Goal: Transaction & Acquisition: Purchase product/service

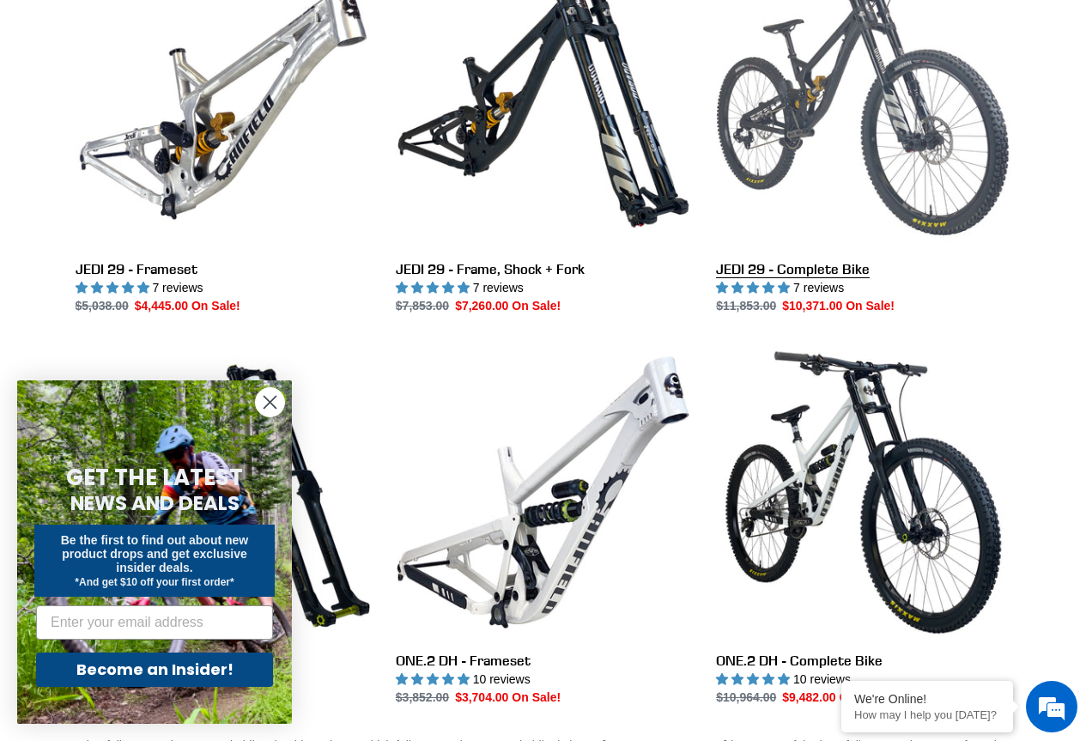
scroll to position [601, 0]
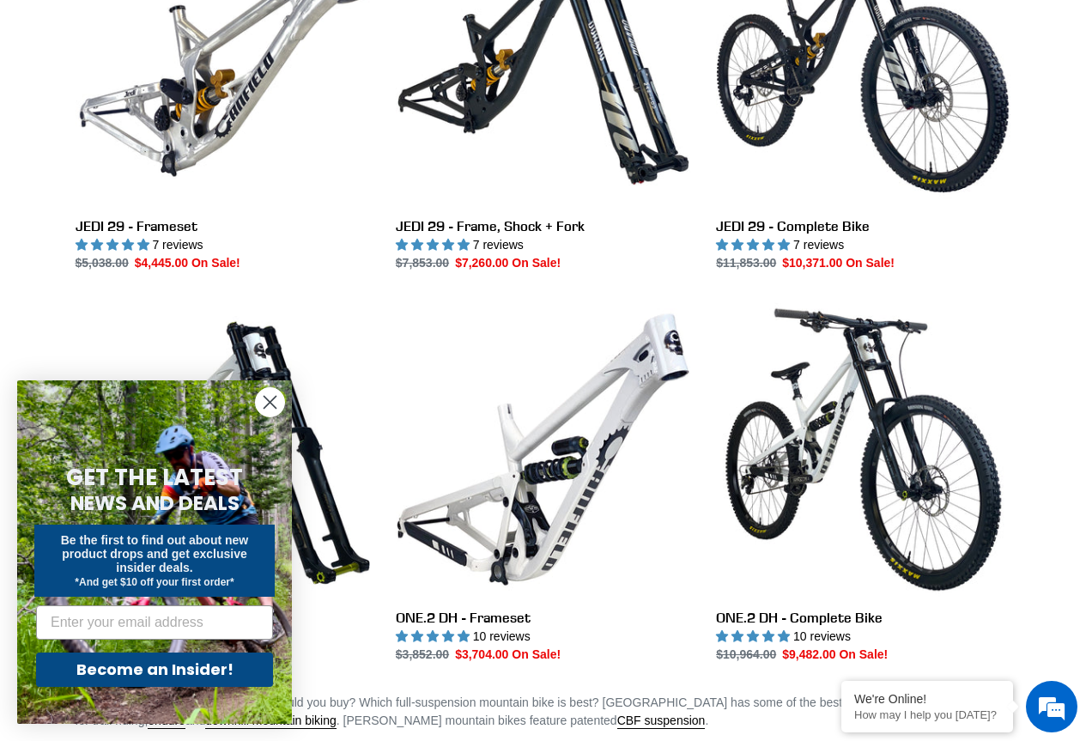
click at [264, 400] on circle "Close dialog" at bounding box center [270, 402] width 28 height 28
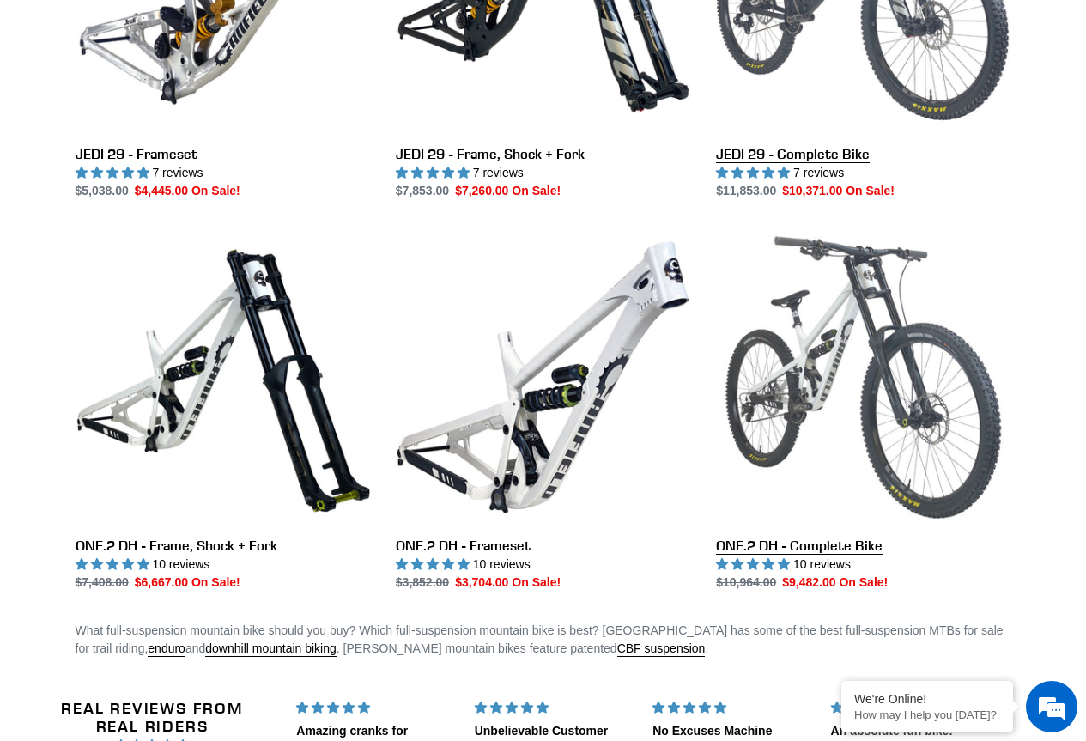
scroll to position [634, 0]
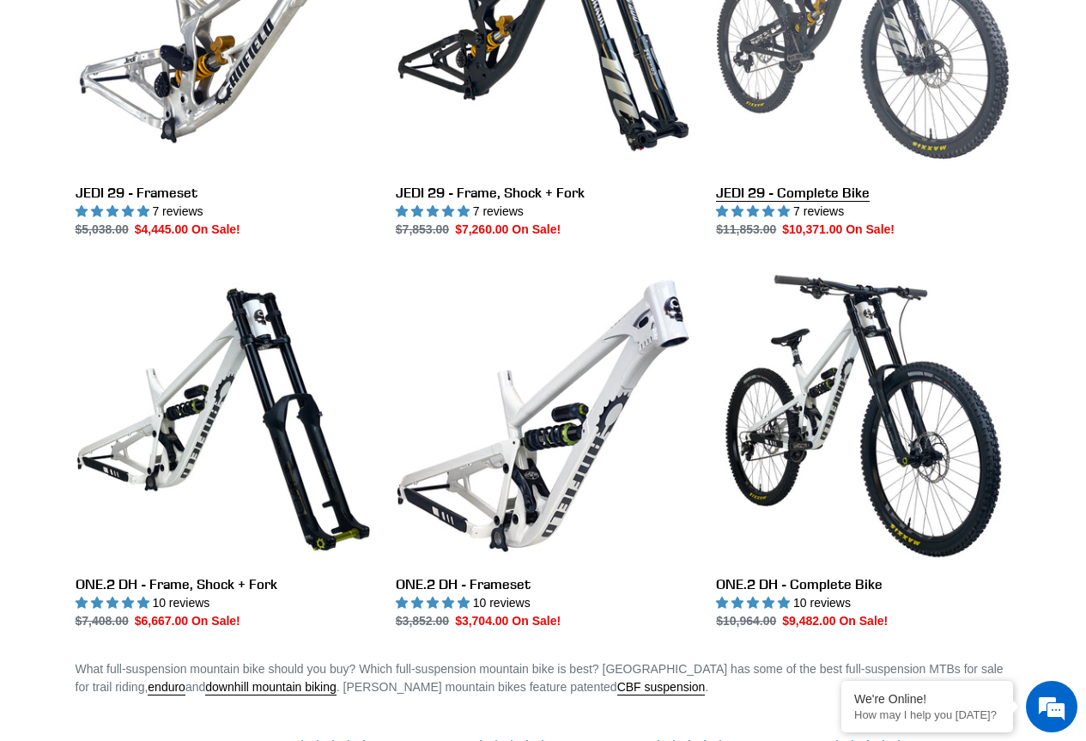
click at [806, 192] on link "JEDI 29 - Complete Bike" at bounding box center [863, 57] width 294 height 361
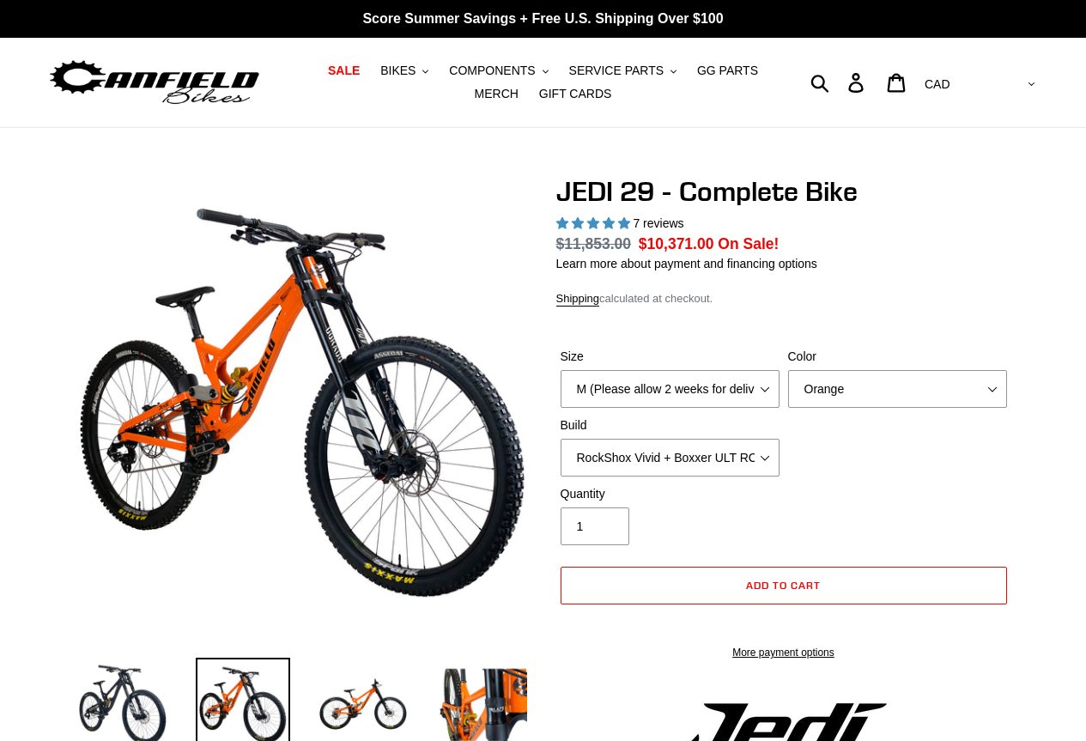
select select "highest-rating"
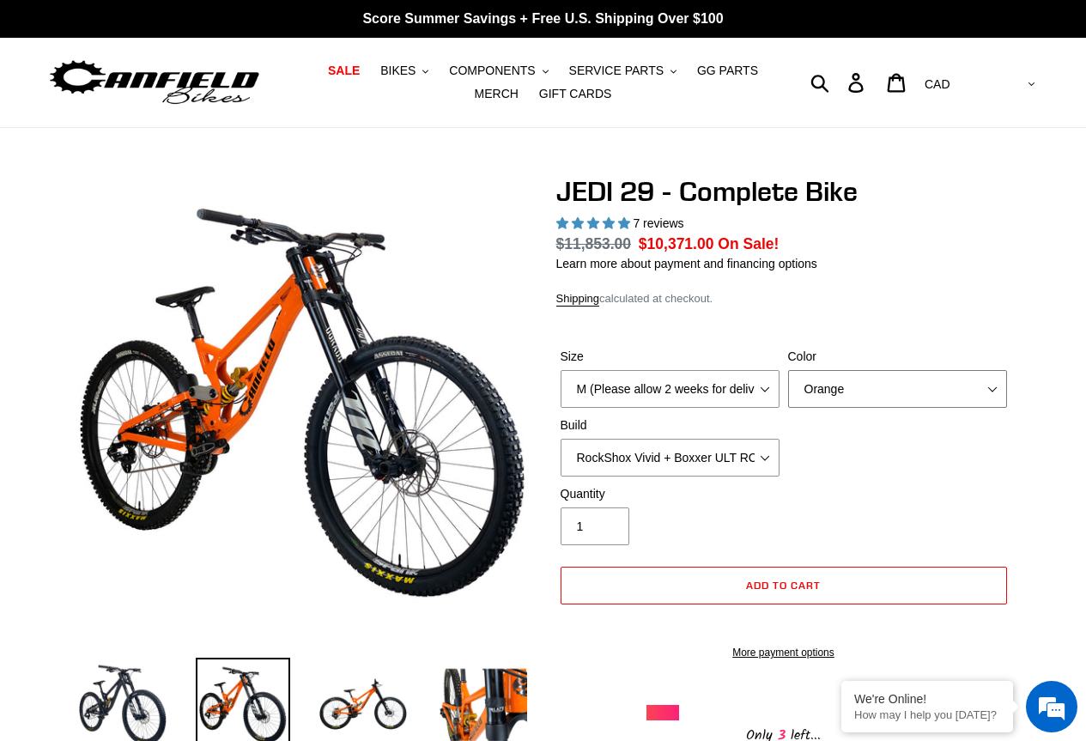
click at [945, 397] on select "Orange Stealth Black Raw" at bounding box center [897, 389] width 219 height 38
click at [788, 370] on select "Orange Stealth Black Raw" at bounding box center [897, 389] width 219 height 38
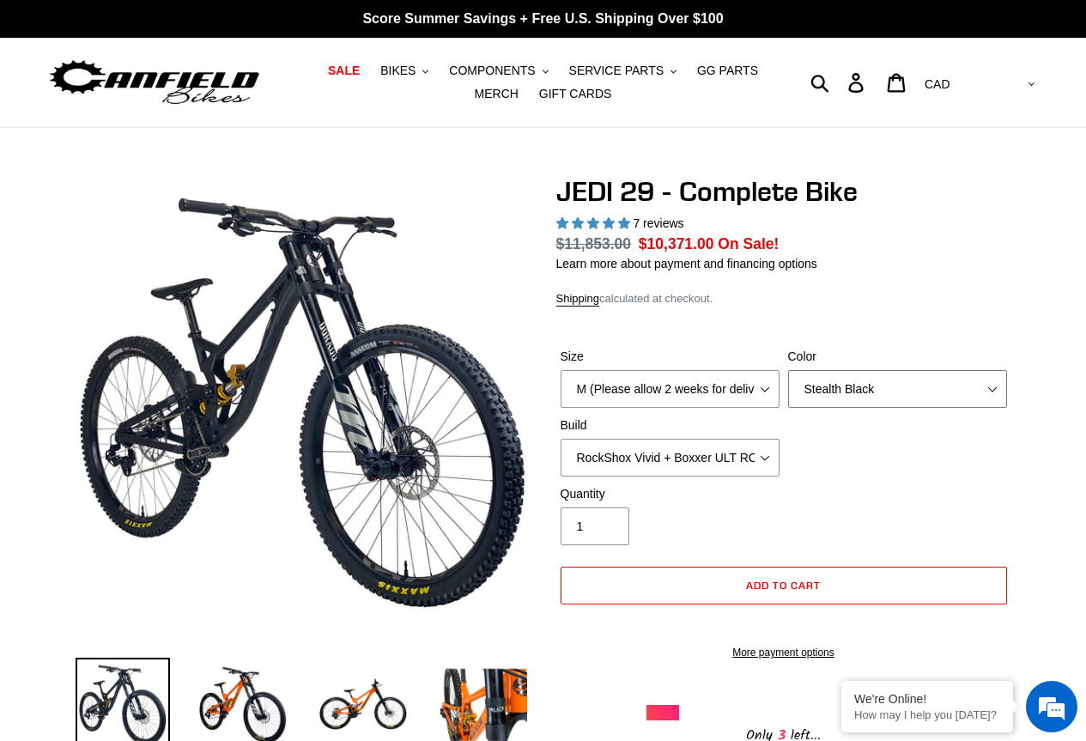
click at [924, 405] on select "Orange Stealth Black Raw" at bounding box center [897, 389] width 219 height 38
click at [788, 370] on select "Orange Stealth Black Raw" at bounding box center [897, 389] width 219 height 38
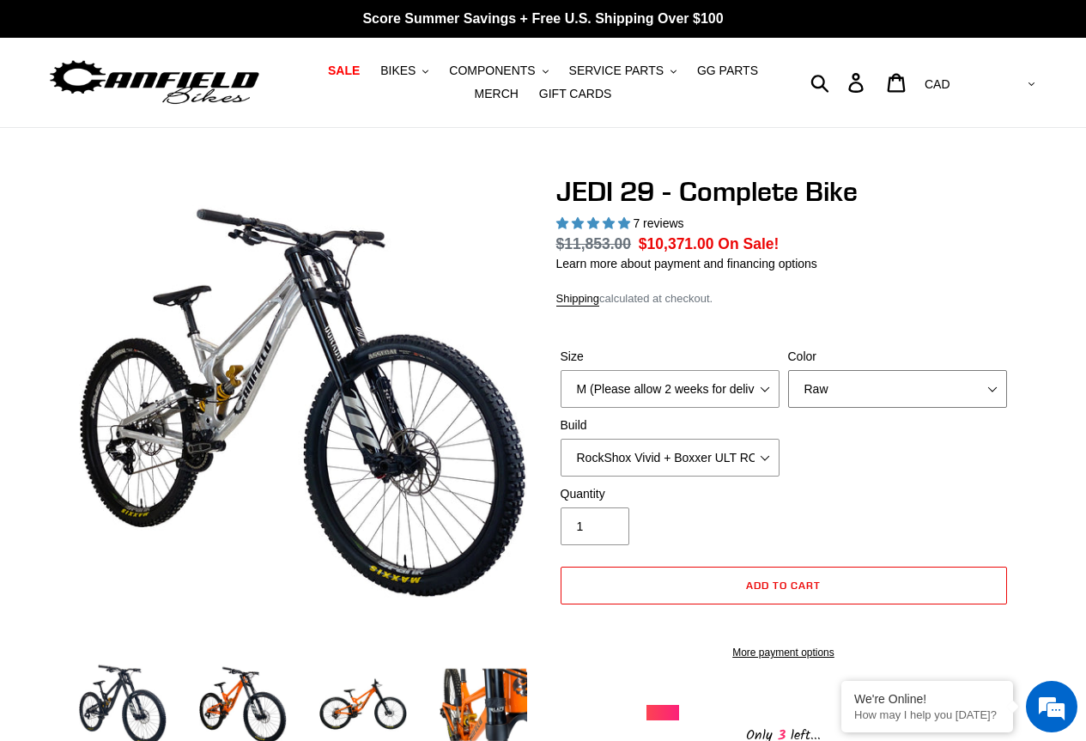
click at [916, 396] on select "Orange Stealth Black Raw" at bounding box center [897, 389] width 219 height 38
select select "Stealth Black"
click at [788, 370] on select "Orange Stealth Black Raw" at bounding box center [897, 389] width 219 height 38
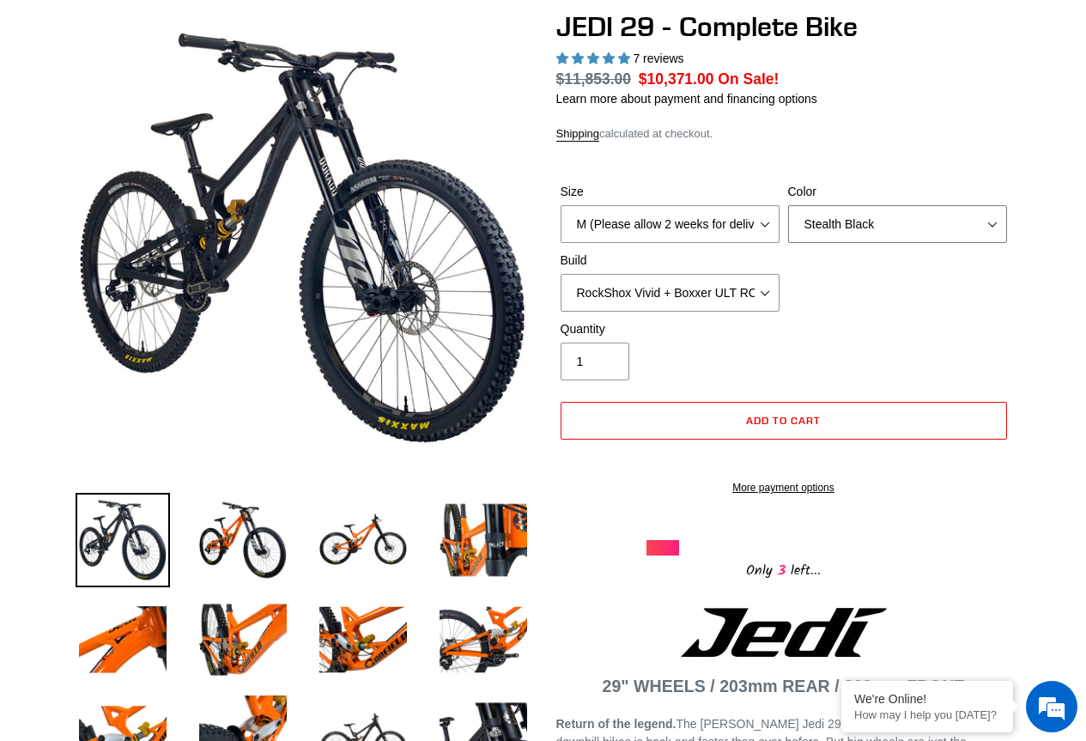
scroll to position [172, 0]
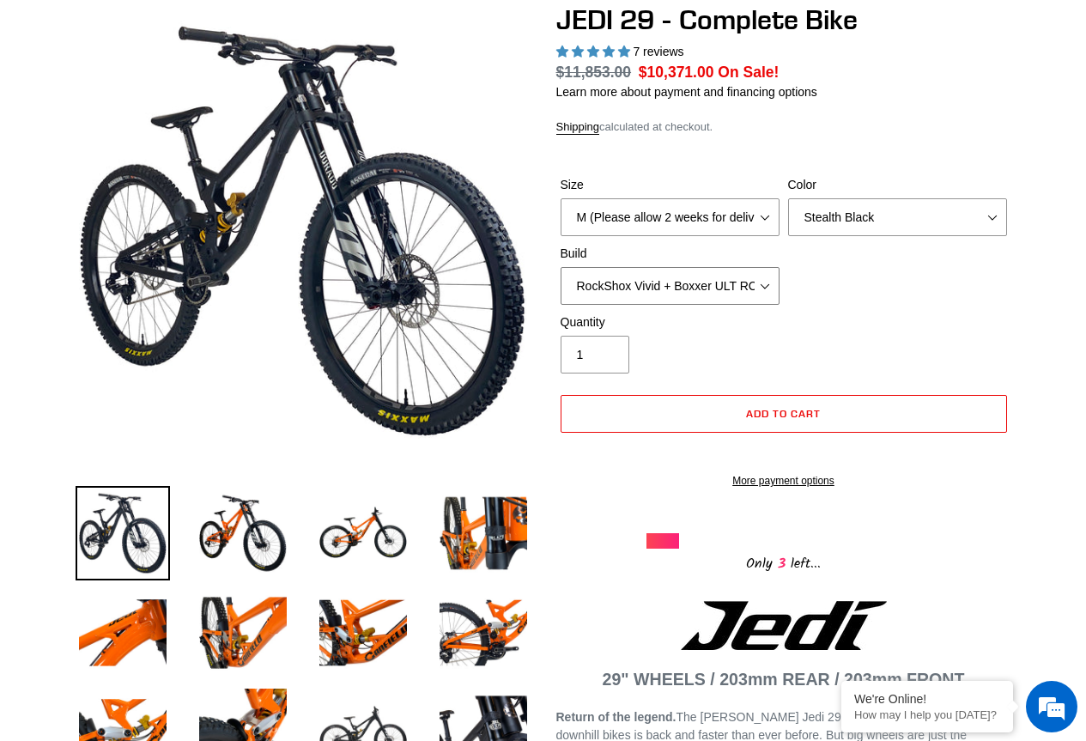
click at [769, 288] on select "RockShox Vivid + Boxxer ULT RC2 C3 200 + SRAM XO RockShox Vivid + Boxxer ULT RC…" at bounding box center [670, 286] width 219 height 38
click at [888, 289] on div "Size M (Please allow 2 weeks for delivery) L (Please allow 2 weeks for delivery…" at bounding box center [783, 244] width 455 height 137
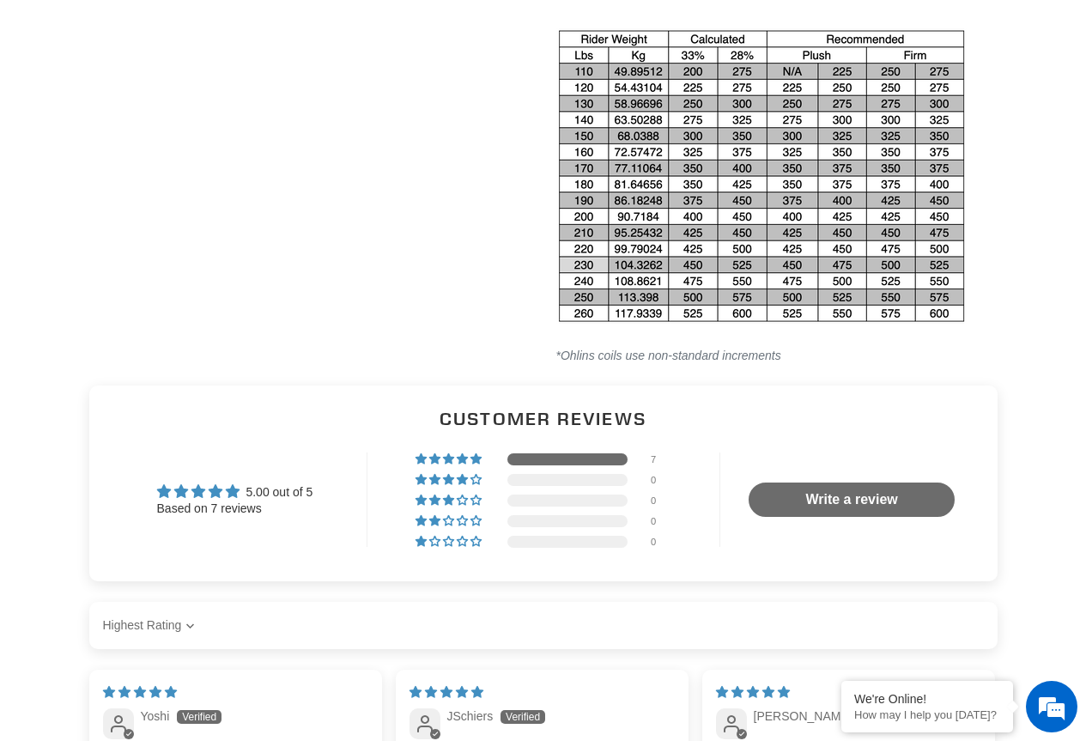
scroll to position [3691, 0]
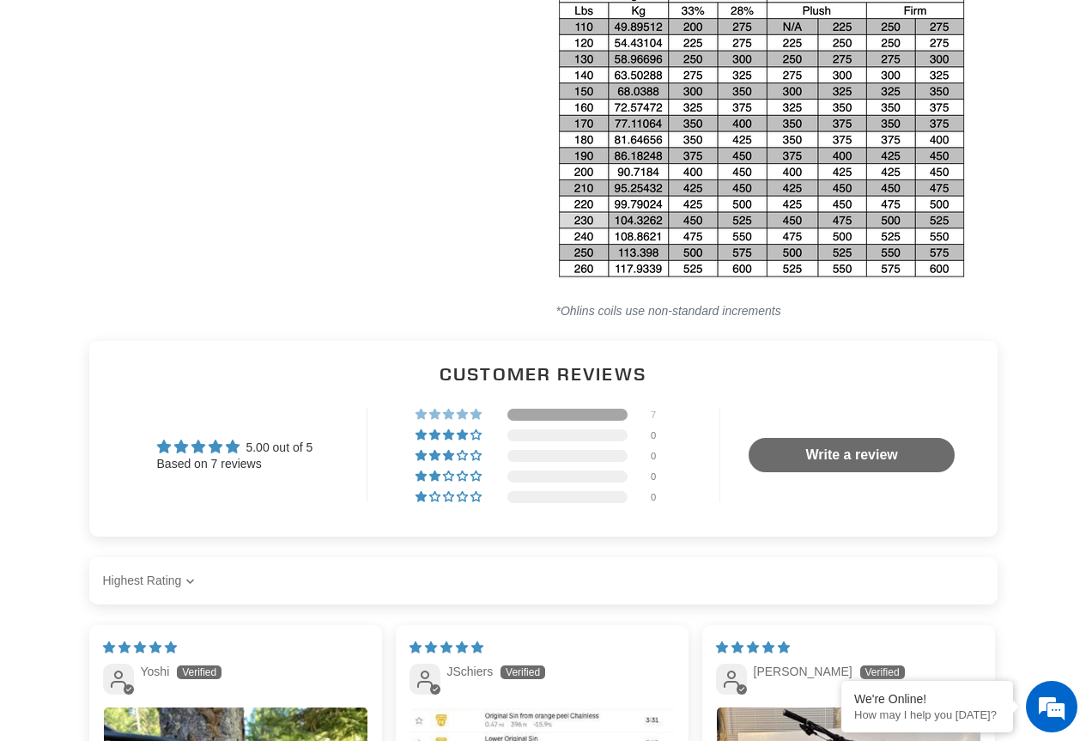
click at [477, 419] on span "100% (7) reviews with 5 star rating" at bounding box center [477, 414] width 14 height 10
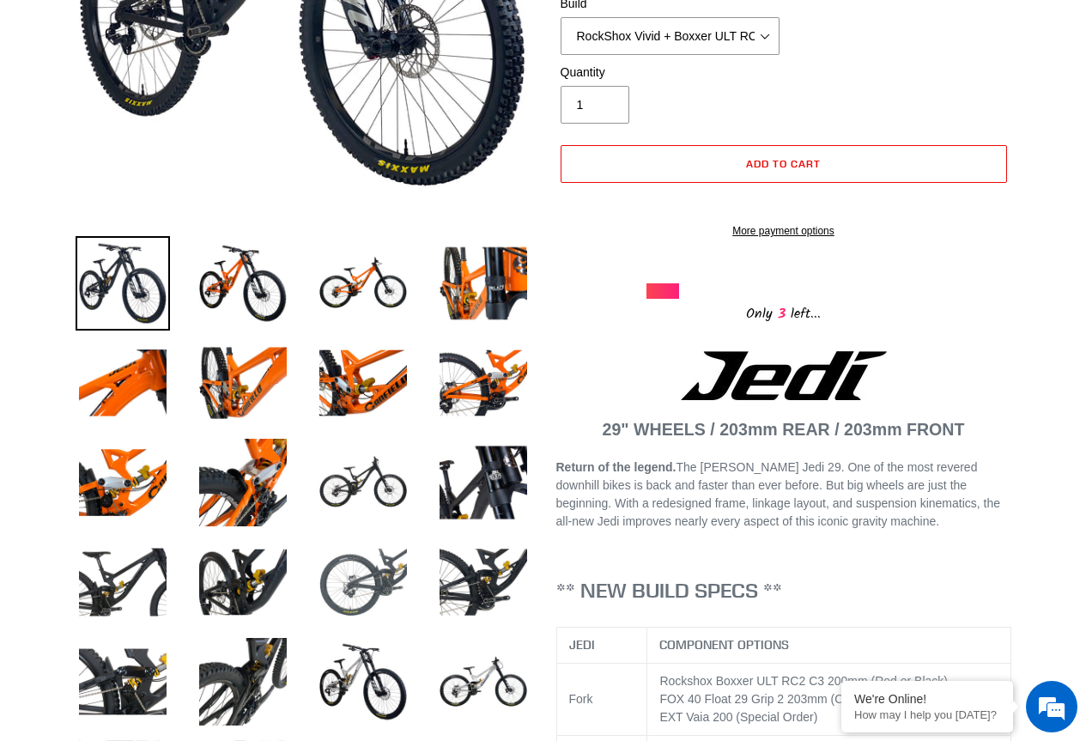
scroll to position [429, 0]
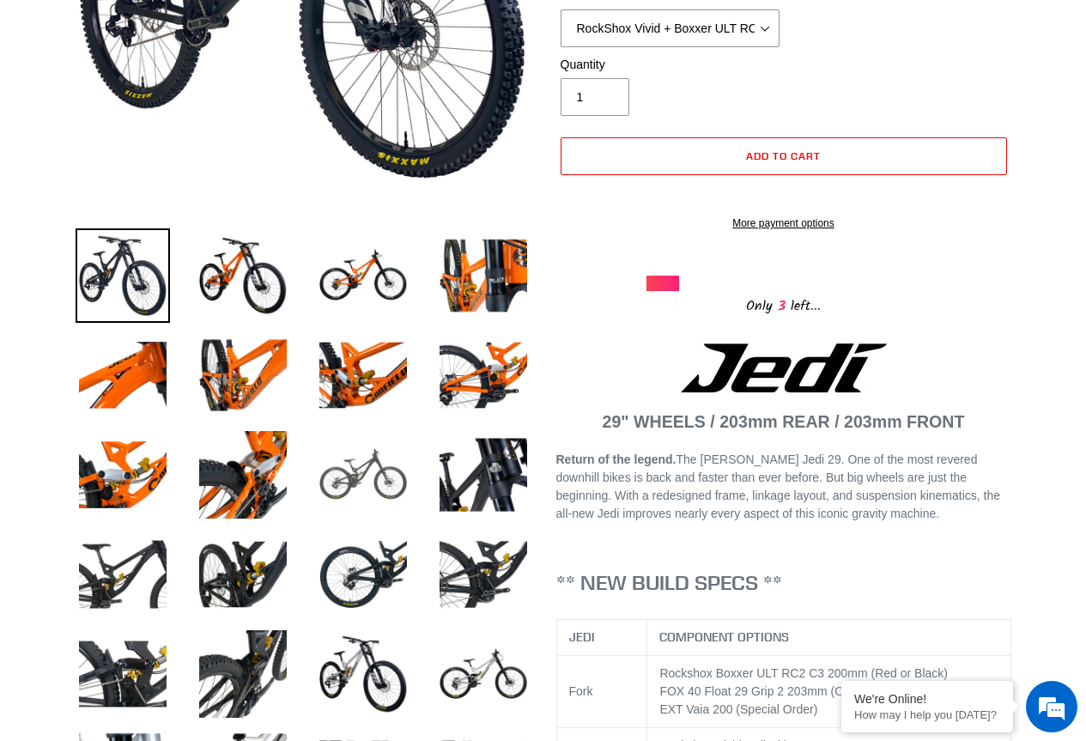
click at [365, 475] on img at bounding box center [363, 475] width 94 height 94
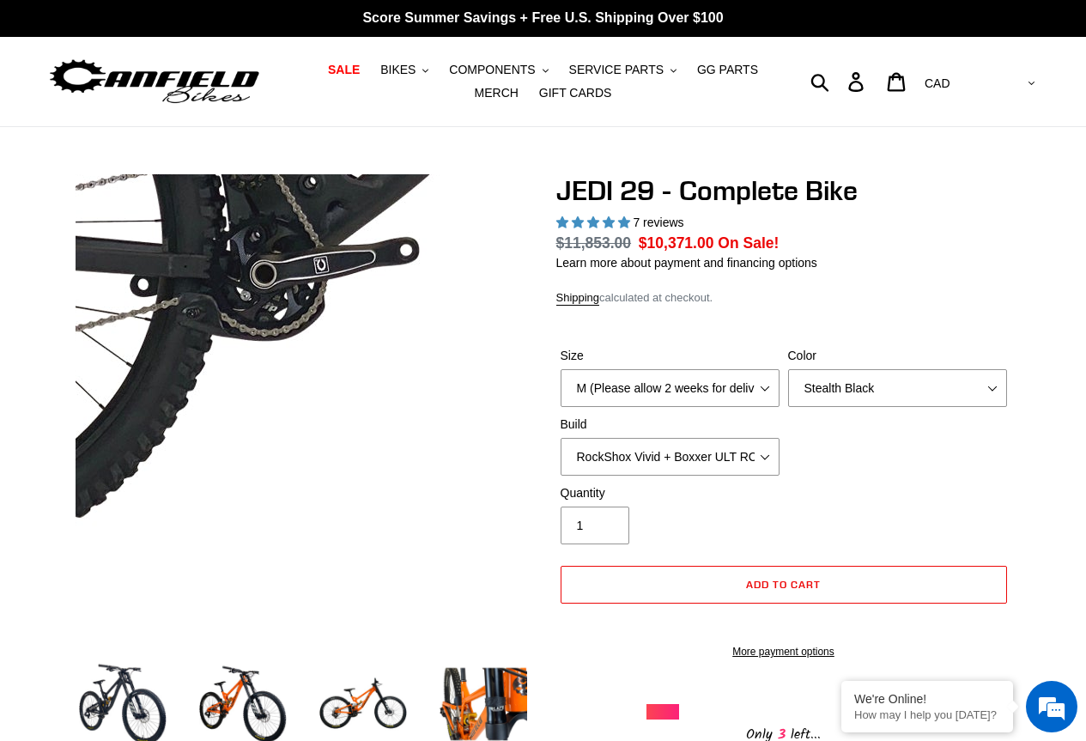
scroll to position [0, 0]
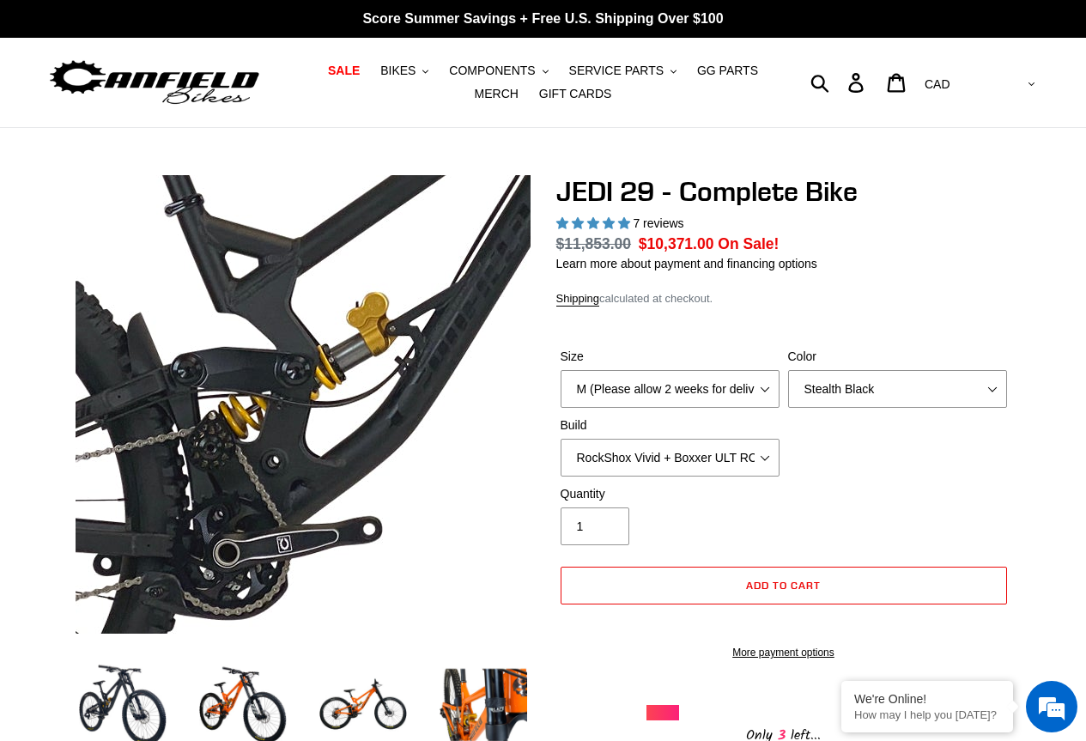
click at [263, 418] on img at bounding box center [417, 366] width 1758 height 1758
